Goal: Use online tool/utility: Use online tool/utility

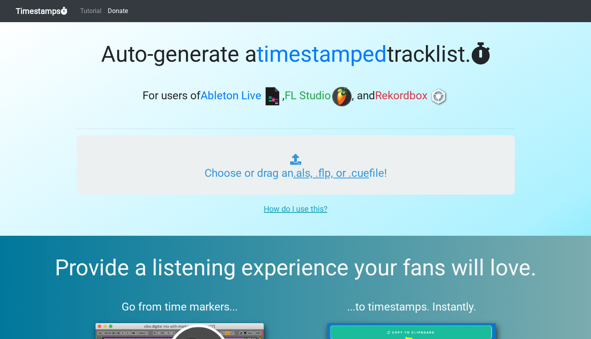
click at [292, 172] on input "Choose or drag an .als, .flp, or .cue file!" at bounding box center [296, 164] width 438 height 59
type input "C:\fakepath\01 A For Arjan 1+2 Mixtape.cue"
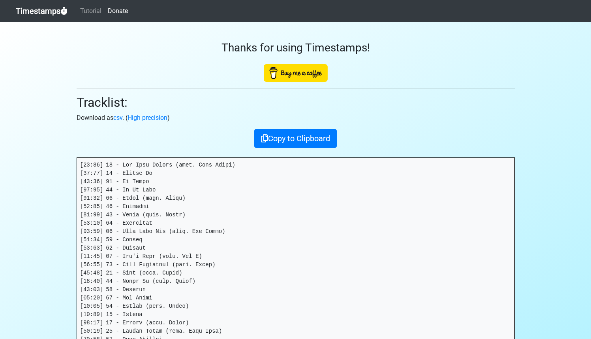
scroll to position [25, 0]
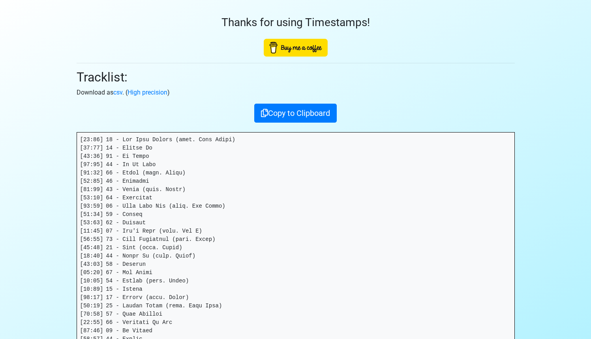
click at [338, 195] on pre at bounding box center [296, 272] width 438 height 280
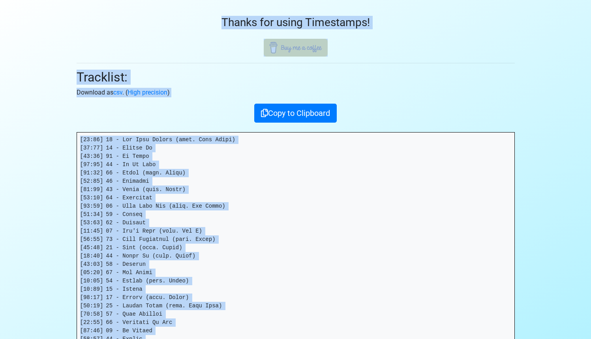
copy body "Loremipsum Dolorsit Ametco Adipis eli seddo Eiusmodtem! Incididun: Utlabore et …"
click at [248, 268] on pre at bounding box center [296, 272] width 438 height 280
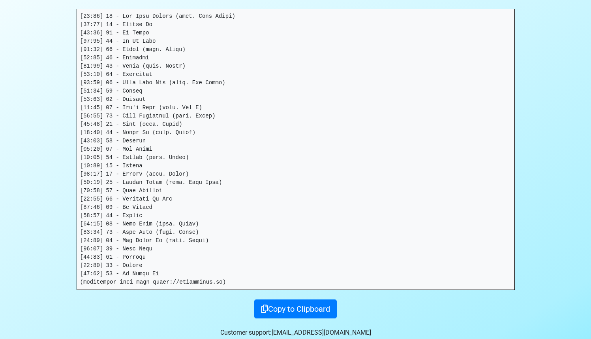
scroll to position [149, 0]
click at [260, 257] on pre at bounding box center [296, 149] width 438 height 280
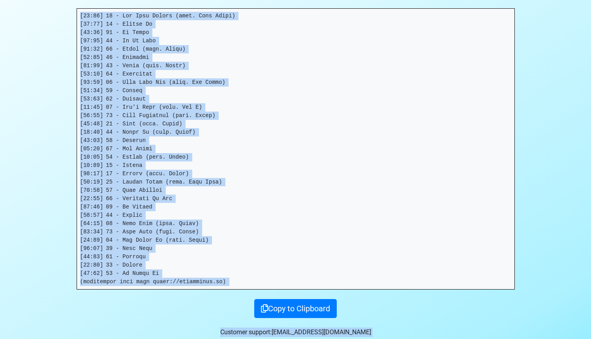
copy body "Timestamps Tutorial Donate Thanks for using Timestamps! Tracklist: Download as …"
